Goal: Learn about a topic

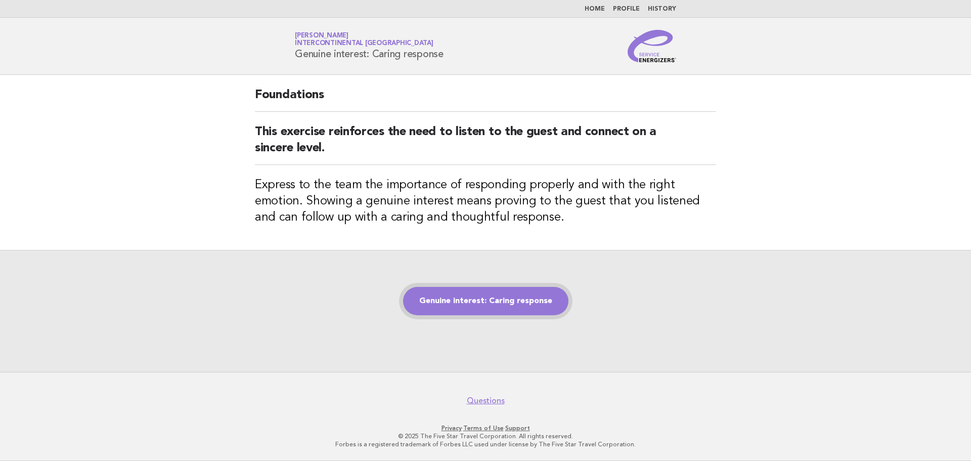
click at [517, 304] on link "Genuine interest: Caring response" at bounding box center [485, 301] width 165 height 28
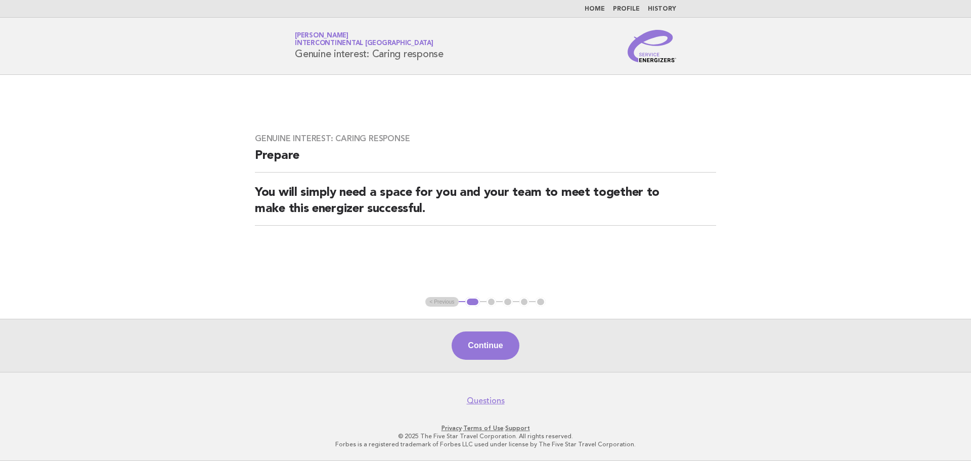
click at [479, 345] on button "Continue" at bounding box center [484, 345] width 67 height 28
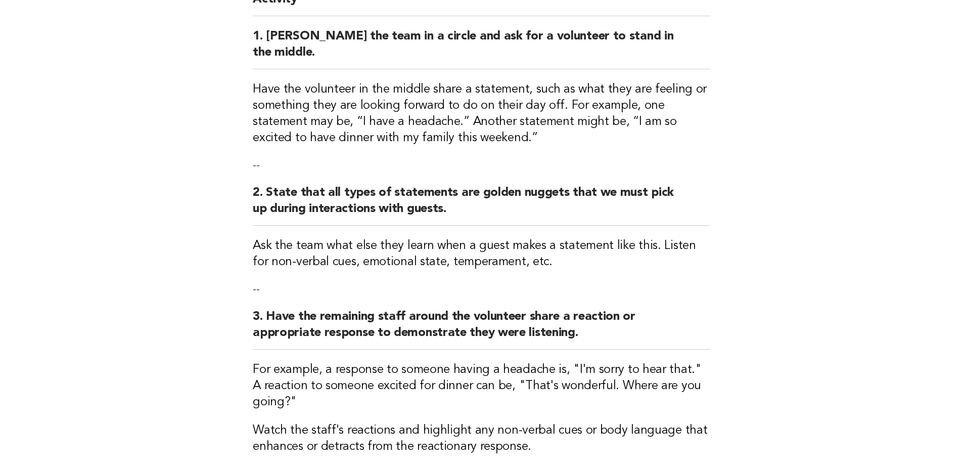
scroll to position [152, 0]
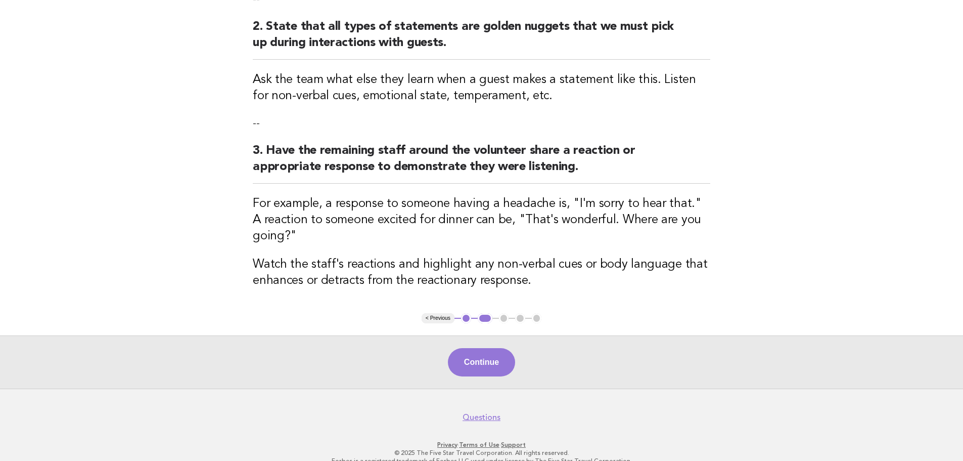
click at [465, 348] on button "Continue" at bounding box center [481, 362] width 67 height 28
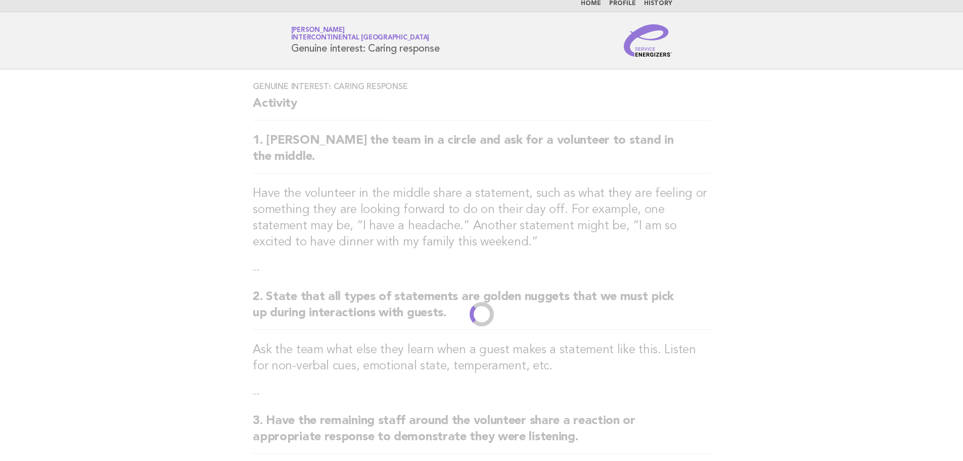
scroll to position [0, 0]
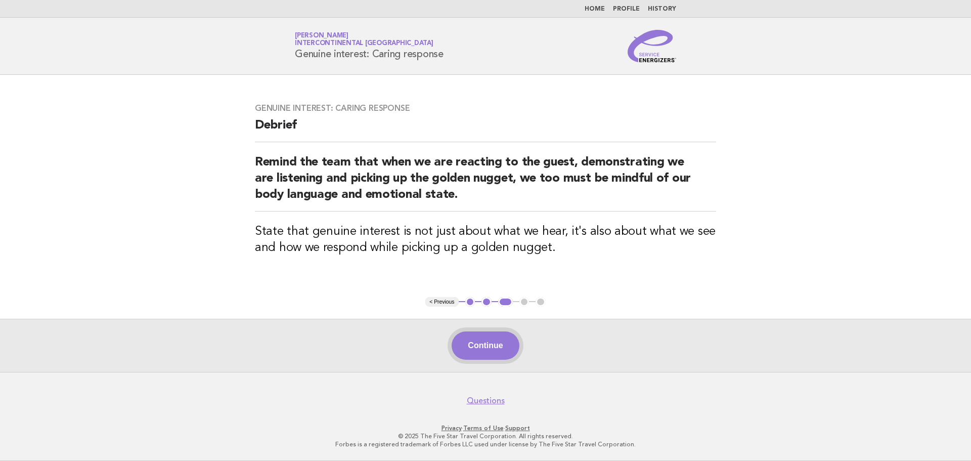
click at [495, 343] on button "Continue" at bounding box center [484, 345] width 67 height 28
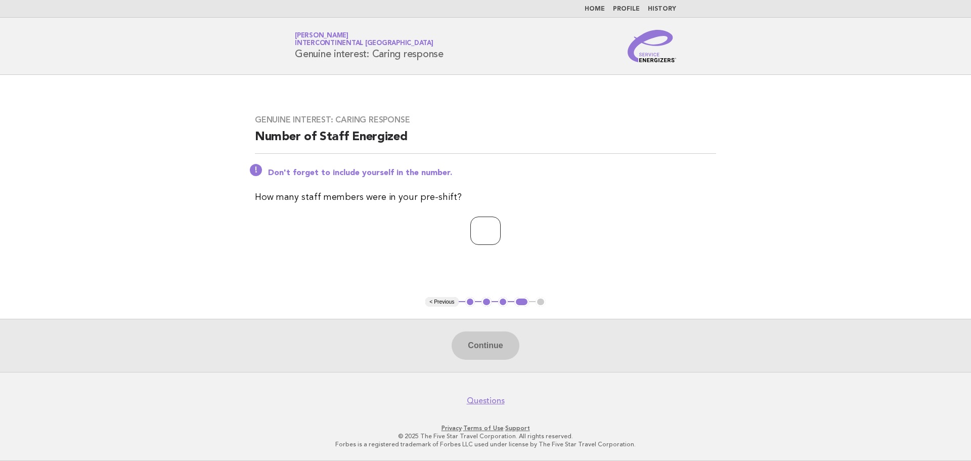
click at [470, 229] on input "number" at bounding box center [485, 230] width 30 height 28
type input "**"
click at [502, 349] on button "Continue" at bounding box center [484, 345] width 67 height 28
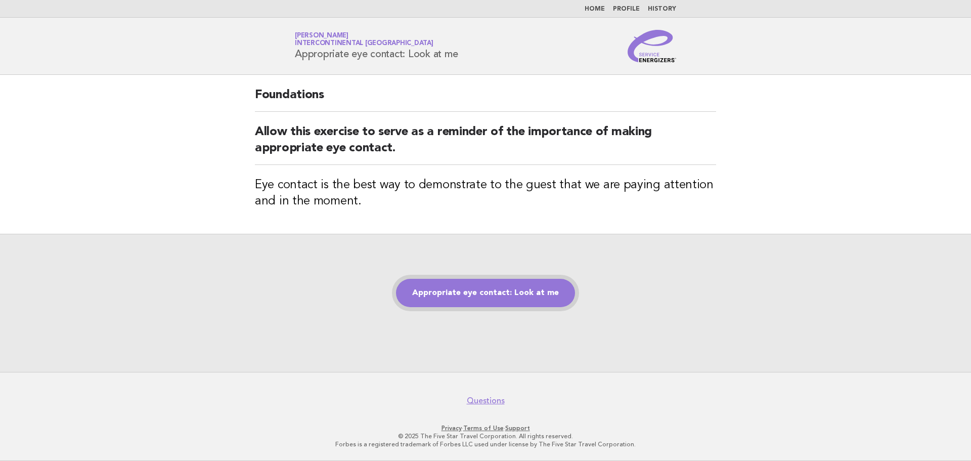
click at [522, 298] on link "Appropriate eye contact: Look at me" at bounding box center [485, 293] width 179 height 28
click at [563, 303] on link "Appropriate eye contact: Look at me" at bounding box center [485, 293] width 179 height 28
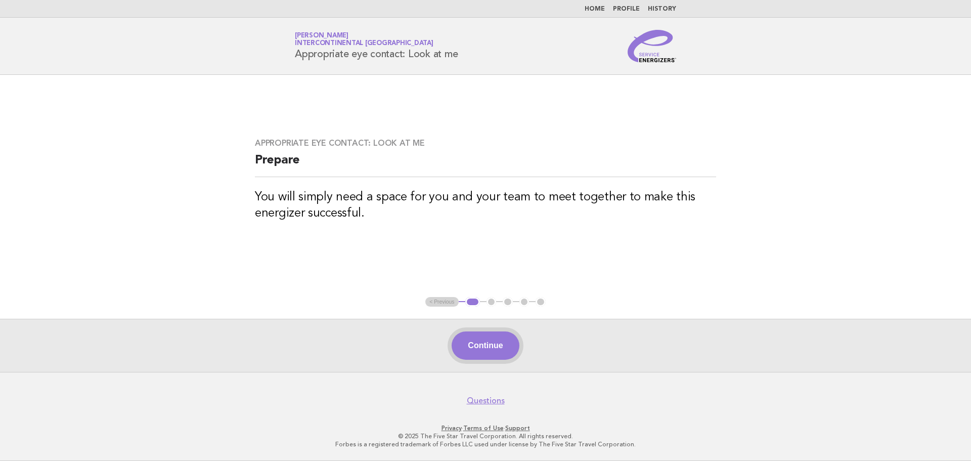
click at [498, 353] on button "Continue" at bounding box center [484, 345] width 67 height 28
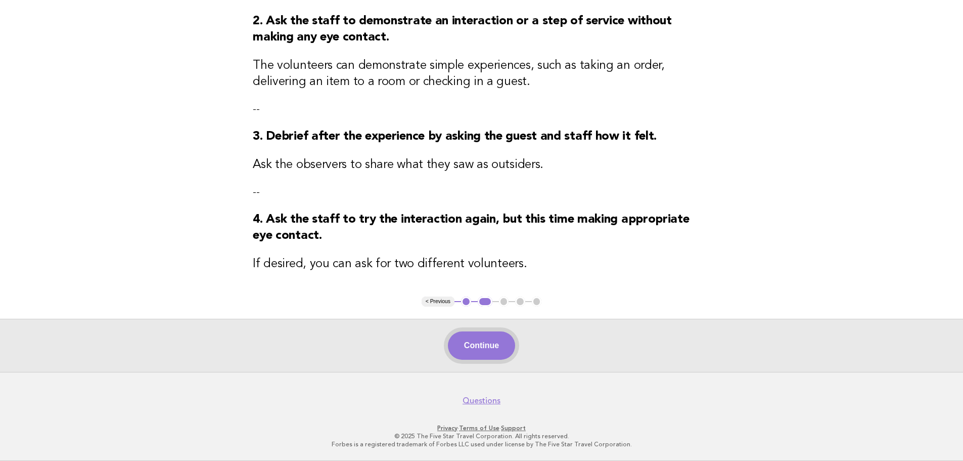
click at [500, 348] on button "Continue" at bounding box center [481, 345] width 67 height 28
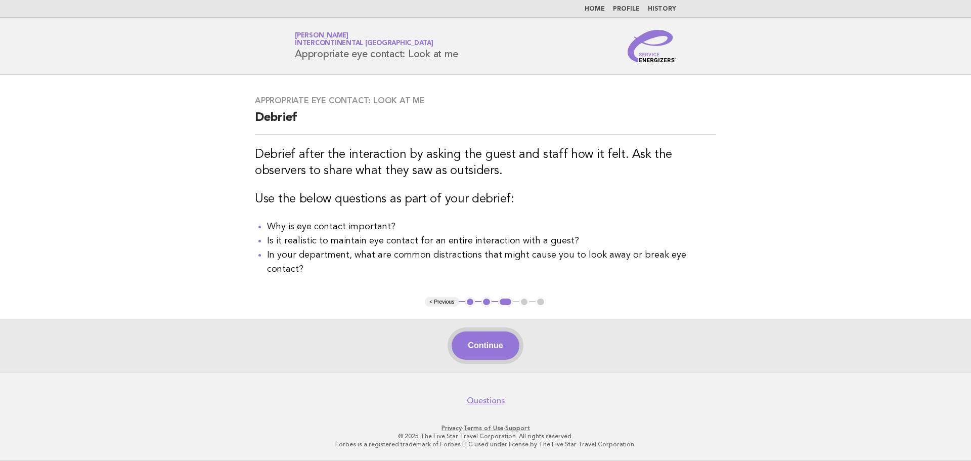
click at [493, 351] on button "Continue" at bounding box center [484, 345] width 67 height 28
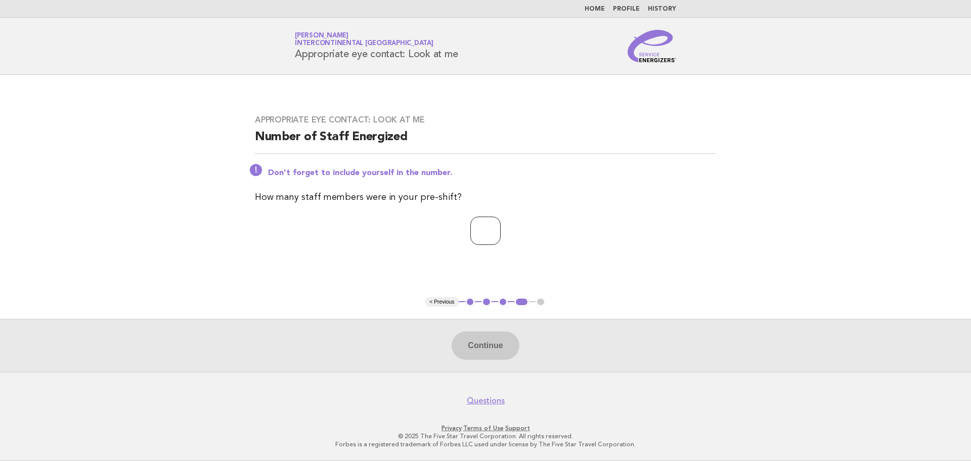
click at [479, 234] on input "number" at bounding box center [485, 230] width 30 height 28
type input "**"
click at [510, 346] on button "Continue" at bounding box center [484, 345] width 67 height 28
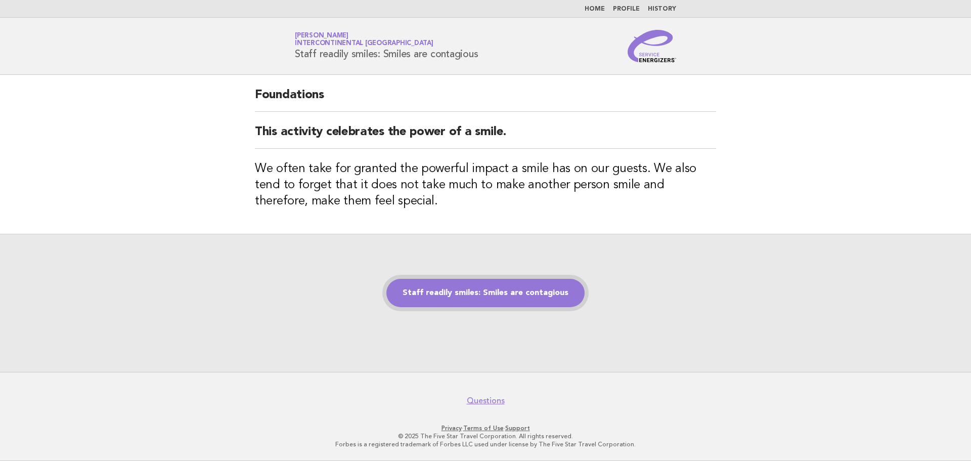
click at [544, 293] on link "Staff readily smiles: Smiles are contagious" at bounding box center [485, 293] width 198 height 28
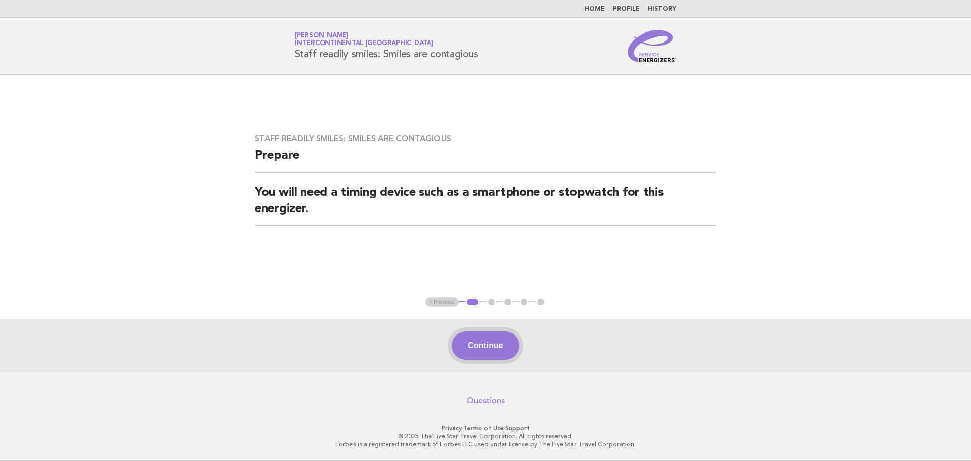
click at [506, 347] on button "Continue" at bounding box center [484, 345] width 67 height 28
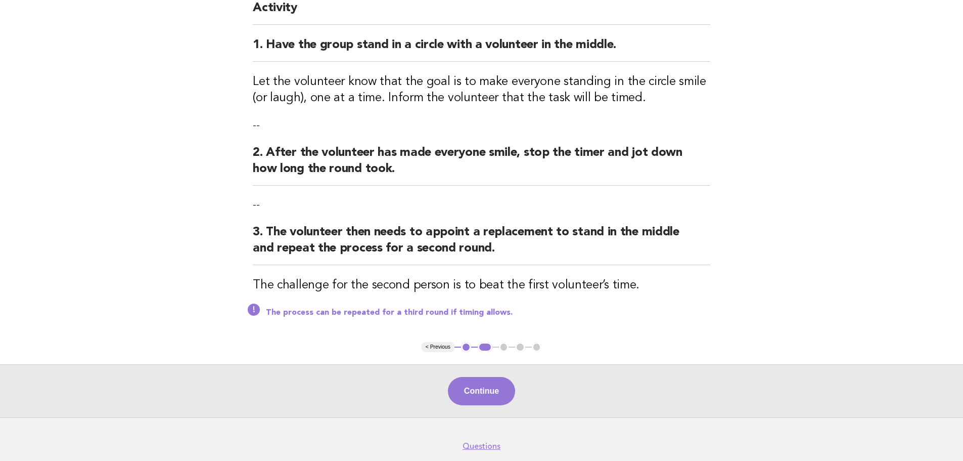
click at [512, 396] on button "Continue" at bounding box center [481, 391] width 67 height 28
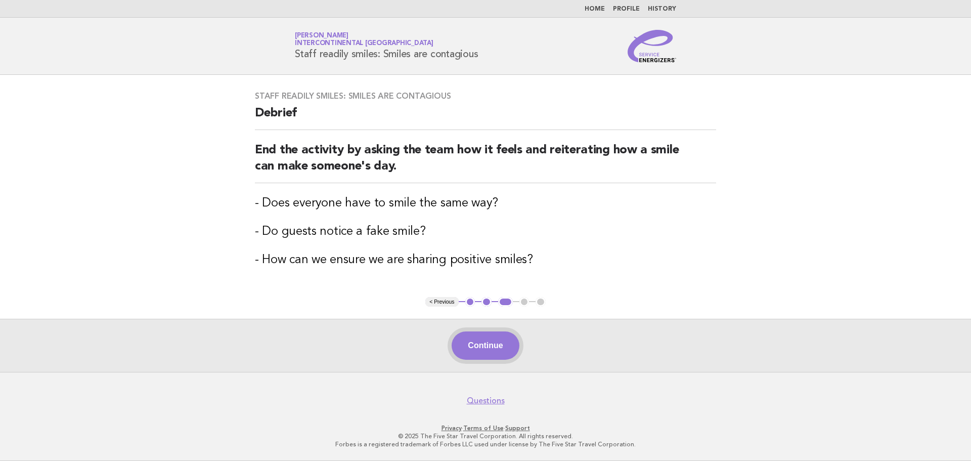
click at [470, 345] on button "Continue" at bounding box center [484, 345] width 67 height 28
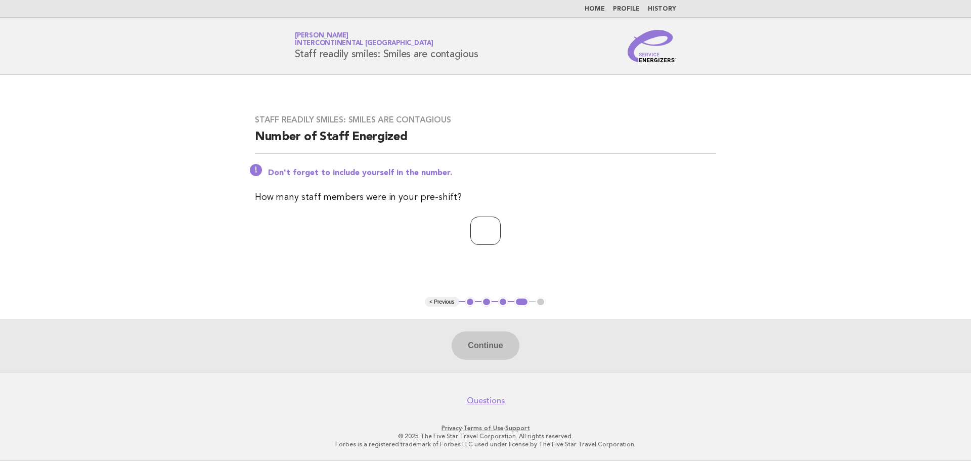
click at [488, 240] on input "number" at bounding box center [485, 230] width 30 height 28
type input "*"
click at [469, 354] on button "Continue" at bounding box center [484, 345] width 67 height 28
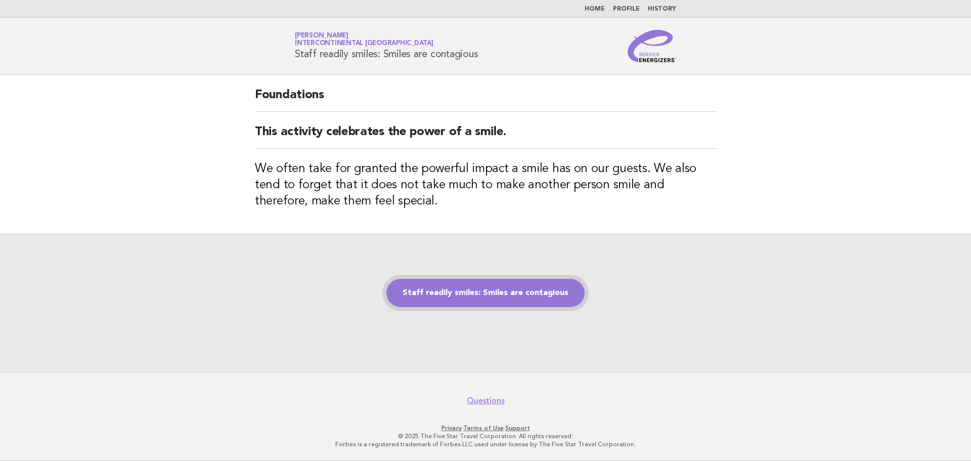
click at [499, 293] on link "Staff readily smiles: Smiles are contagious" at bounding box center [485, 293] width 198 height 28
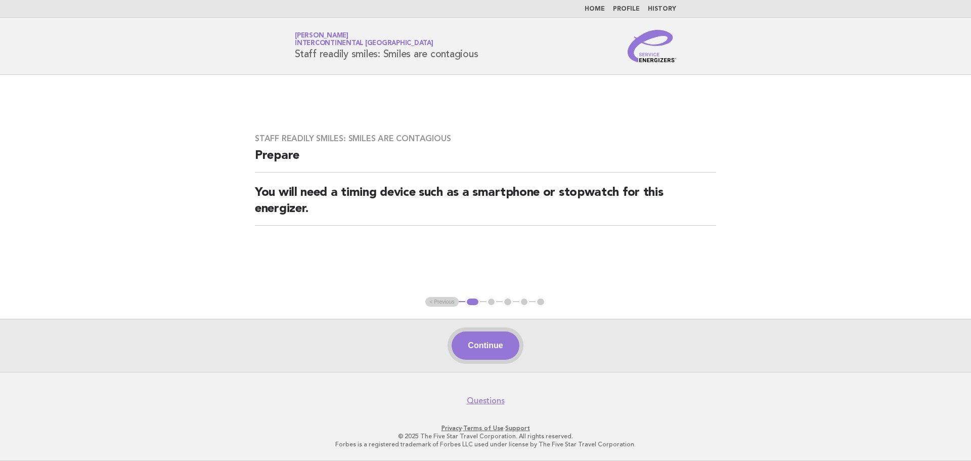
click at [499, 353] on button "Continue" at bounding box center [484, 345] width 67 height 28
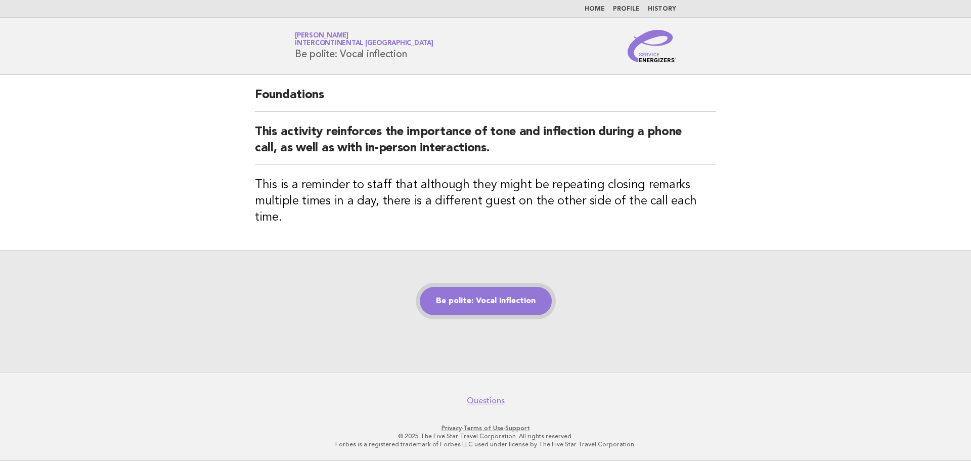
click at [516, 300] on link "Be polite: Vocal inflection" at bounding box center [486, 301] width 132 height 28
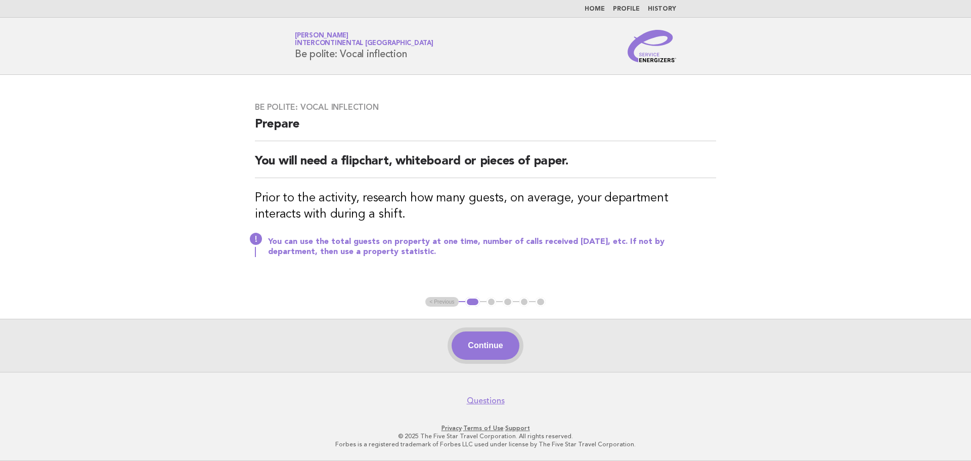
click at [476, 357] on button "Continue" at bounding box center [484, 345] width 67 height 28
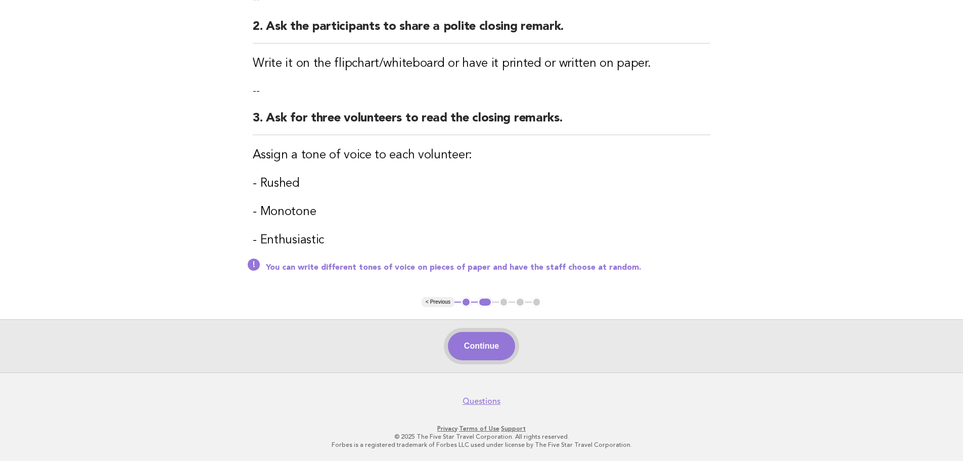
click at [484, 349] on button "Continue" at bounding box center [481, 346] width 67 height 28
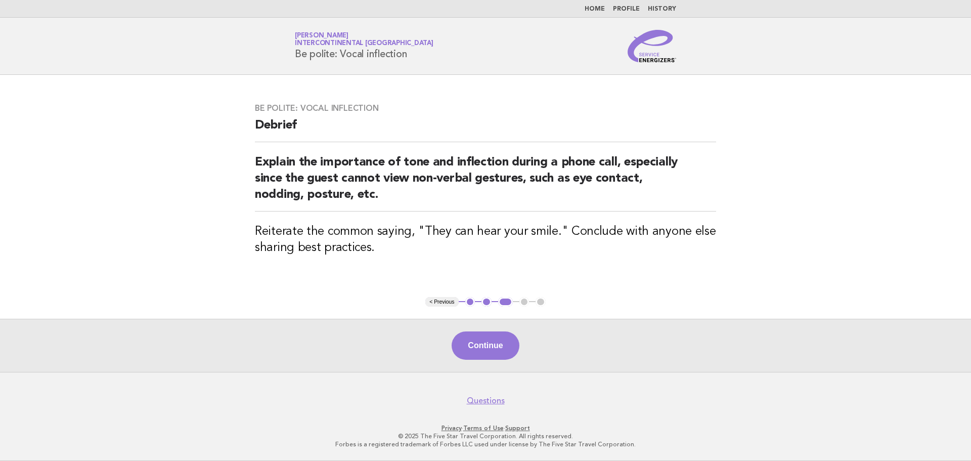
click at [484, 349] on button "Continue" at bounding box center [484, 345] width 67 height 28
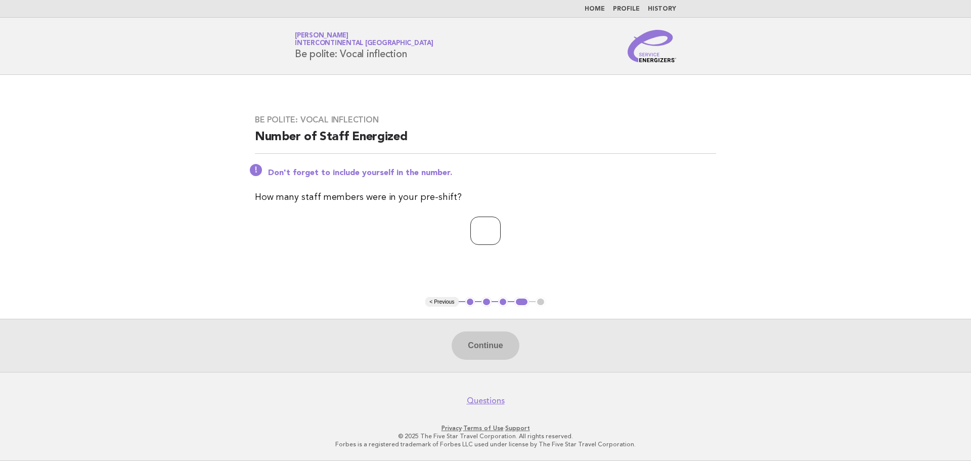
click at [470, 241] on input "number" at bounding box center [485, 230] width 30 height 28
type input "*"
click at [504, 341] on button "Continue" at bounding box center [484, 345] width 67 height 28
